Goal: Find specific page/section: Find specific page/section

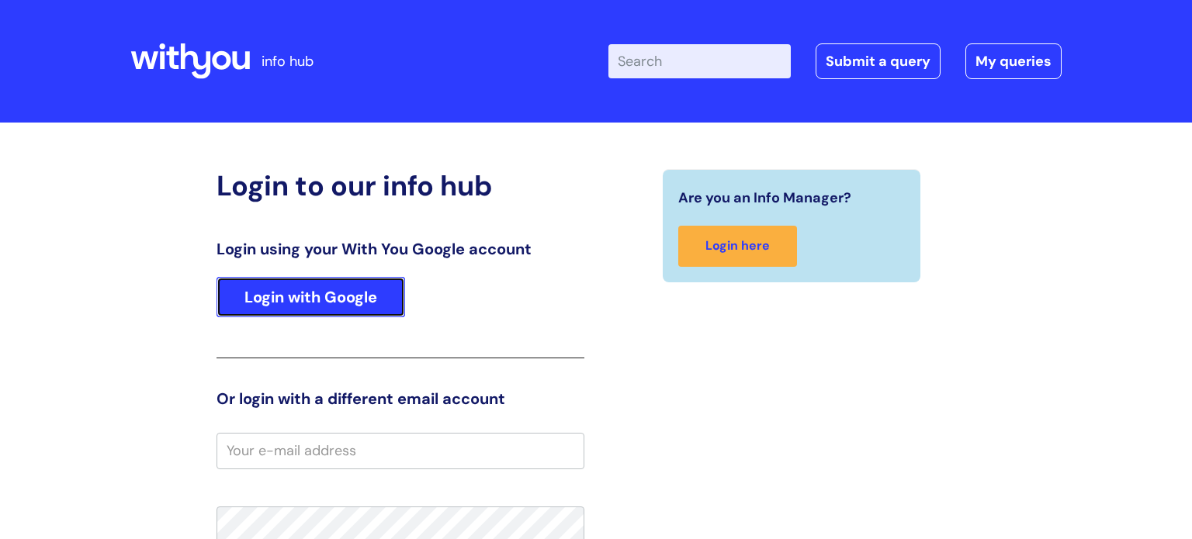
click at [286, 297] on link "Login with Google" at bounding box center [310, 297] width 189 height 40
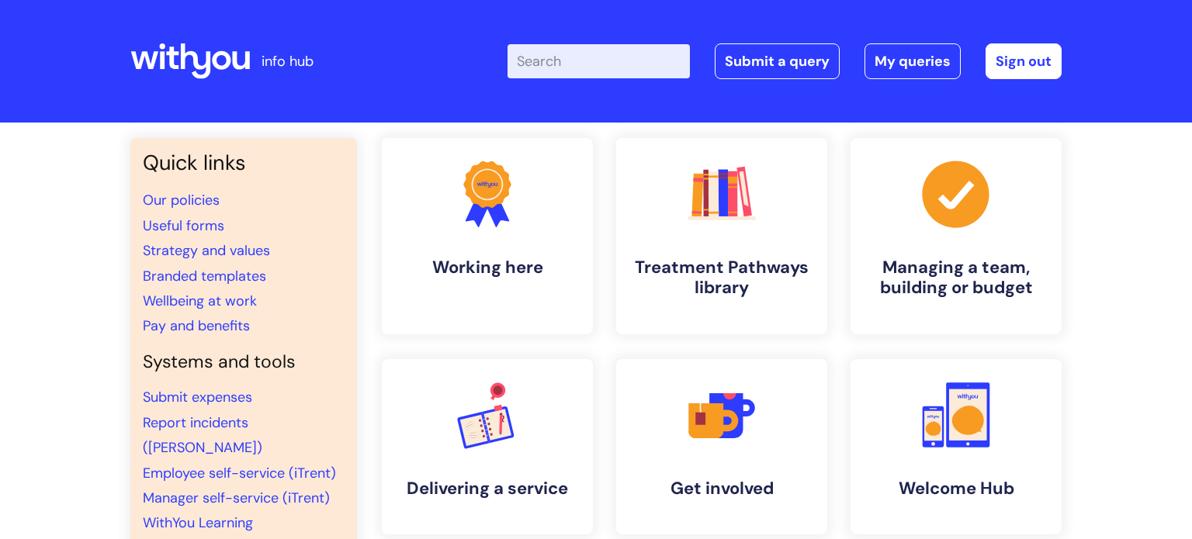
click at [286, 297] on li "Wellbeing at work" at bounding box center [244, 301] width 202 height 25
click at [234, 464] on link "Employee self-service (iTrent)" at bounding box center [239, 473] width 193 height 19
